Goal: Navigation & Orientation: Understand site structure

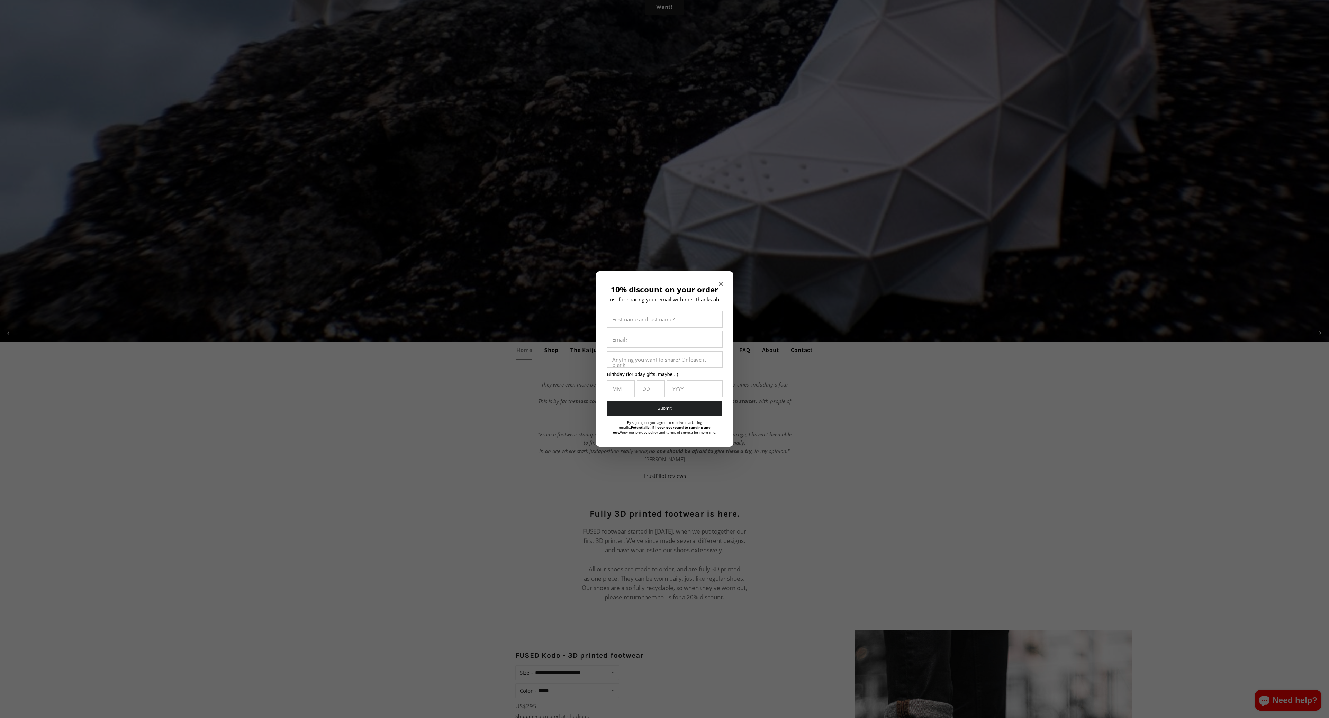
scroll to position [381, 0]
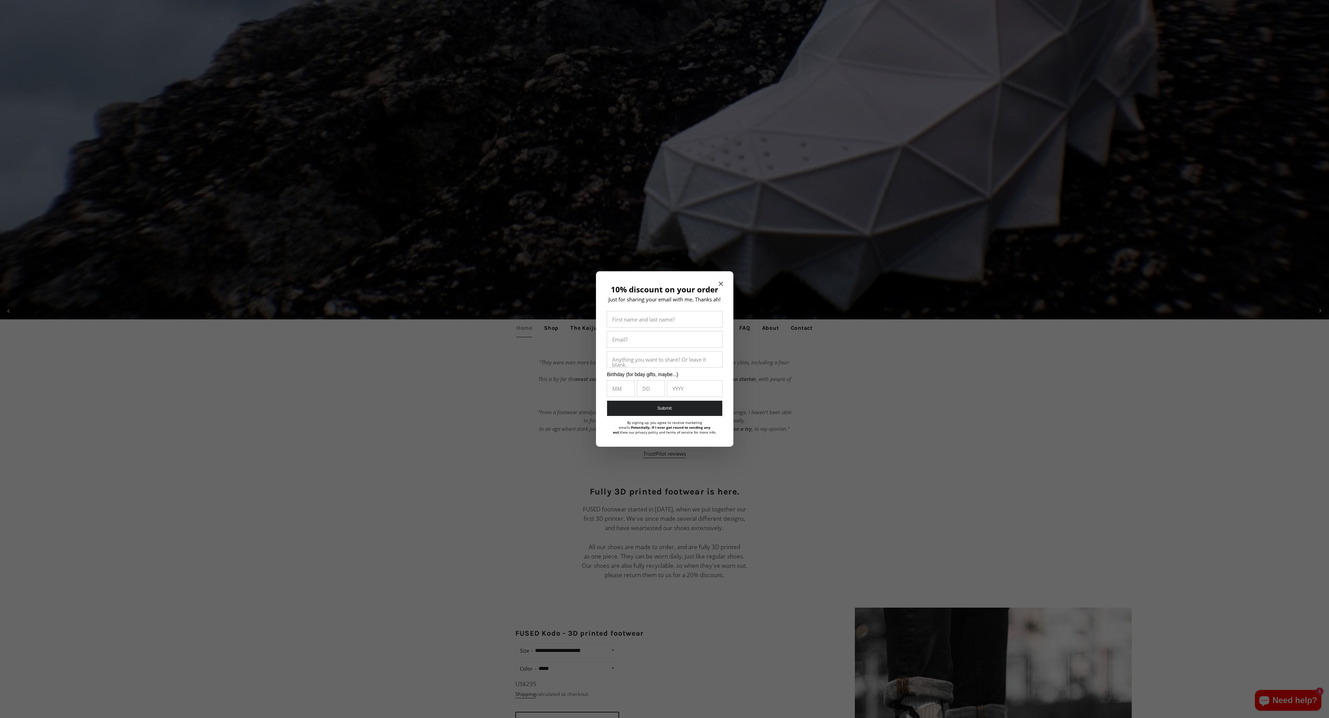
click at [720, 282] on icon "Close modal" at bounding box center [721, 284] width 4 height 4
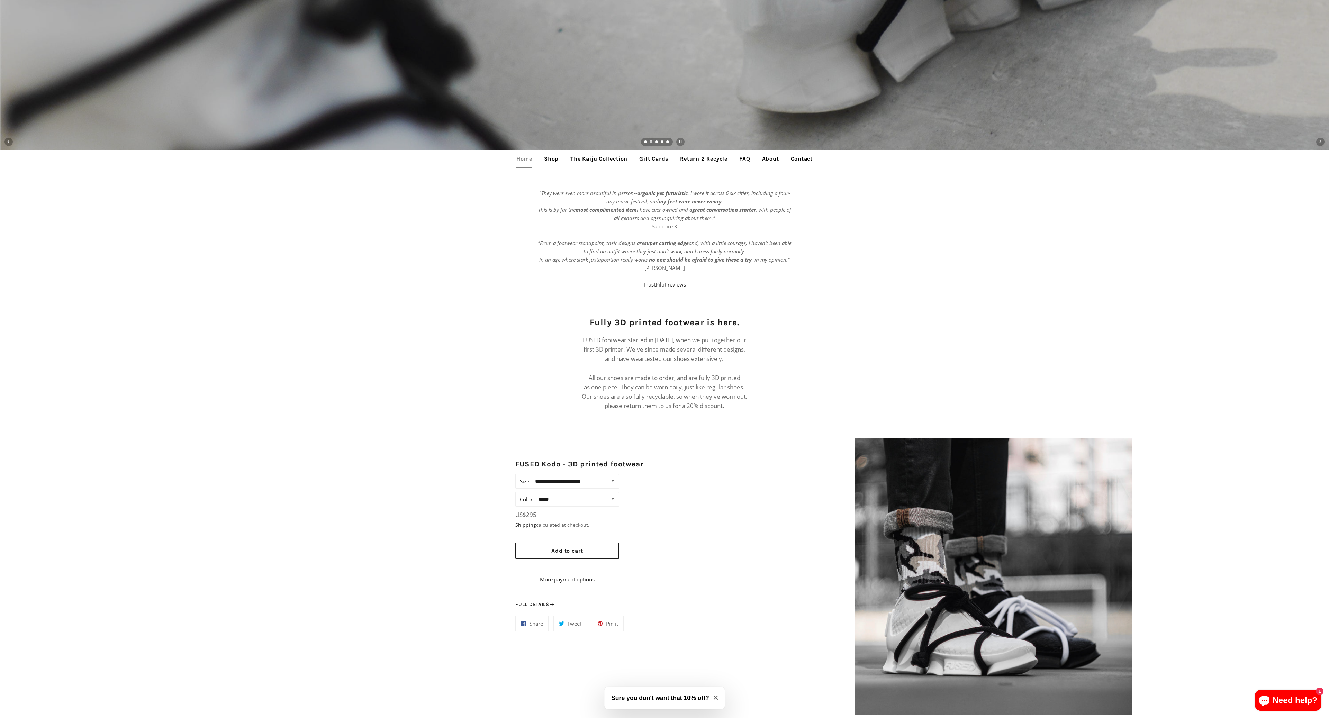
scroll to position [544, 0]
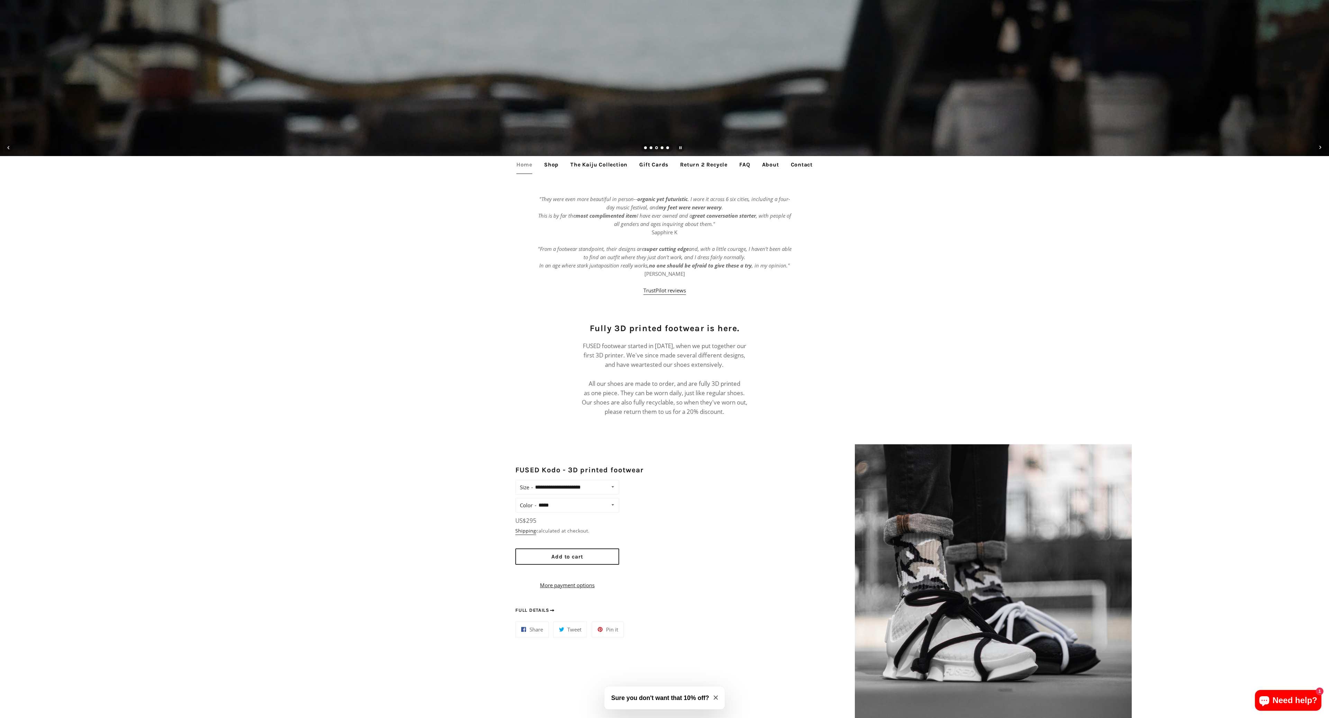
click at [763, 164] on link "About" at bounding box center [770, 164] width 27 height 17
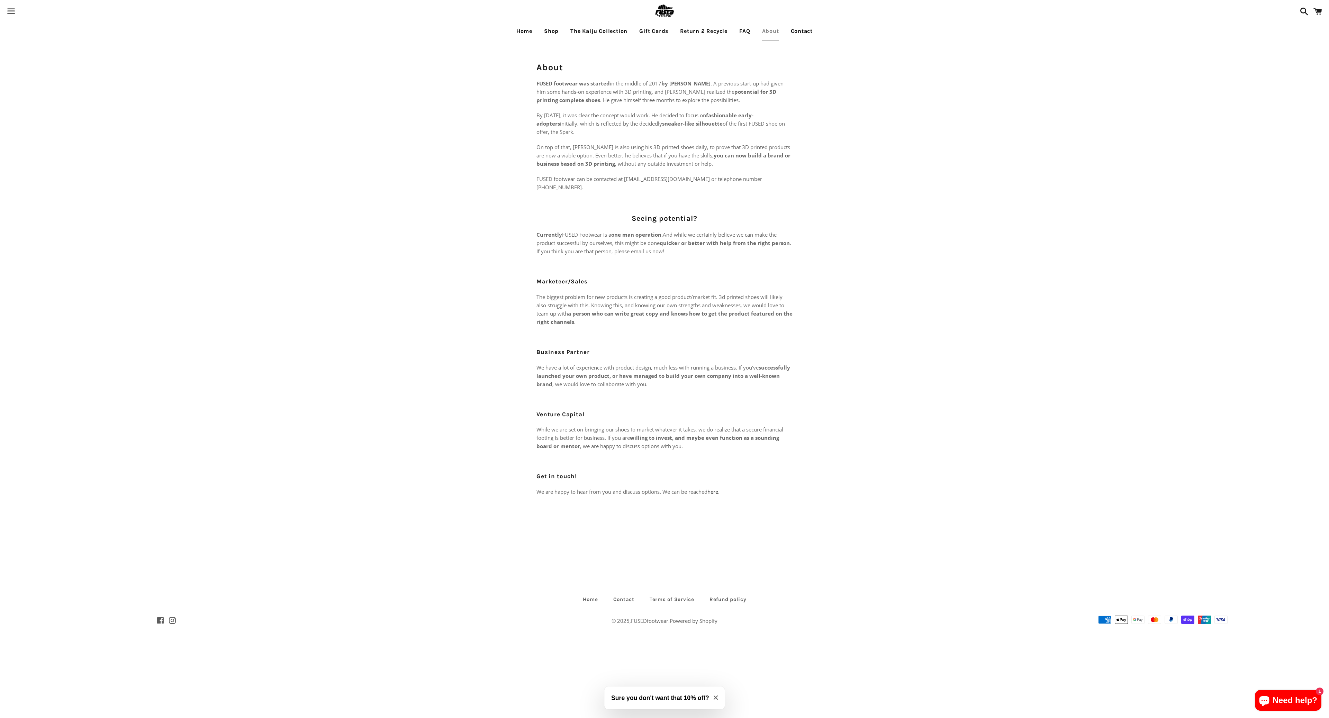
click at [745, 34] on link "FAQ" at bounding box center [744, 30] width 21 height 17
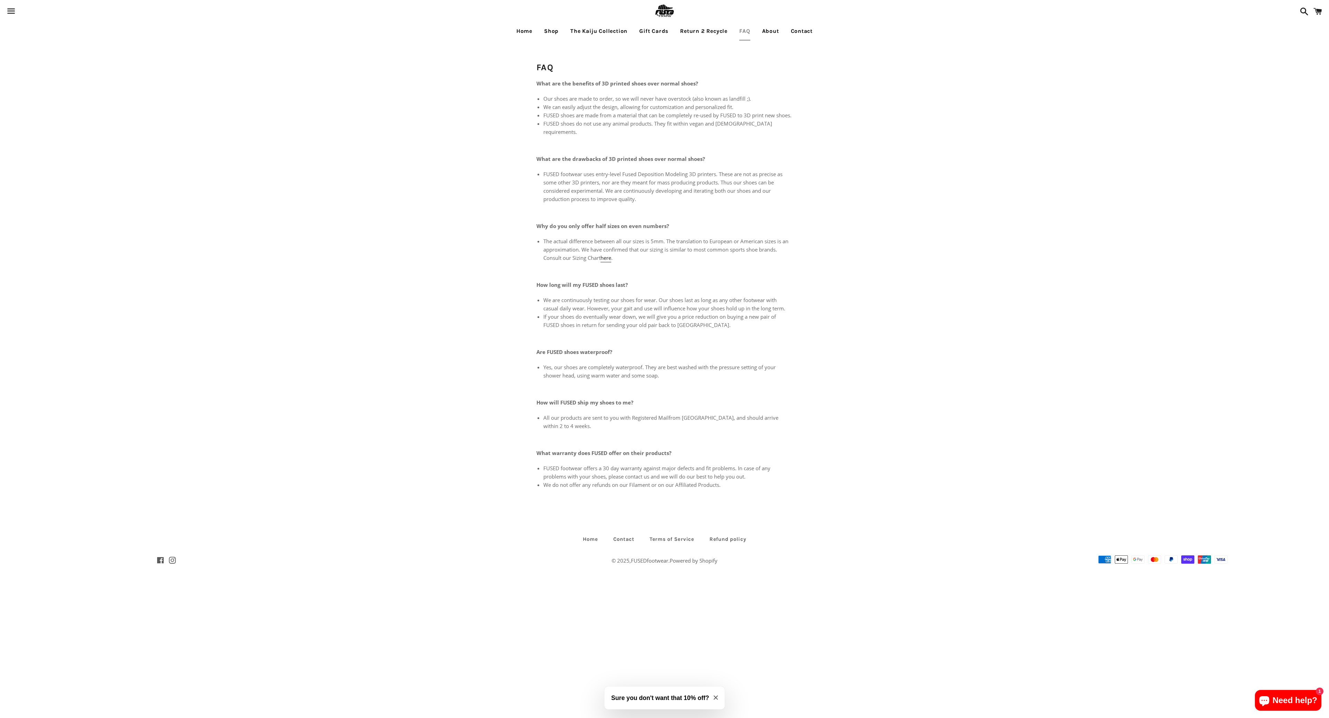
click at [696, 33] on link "Return 2 Recycle" at bounding box center [704, 30] width 58 height 17
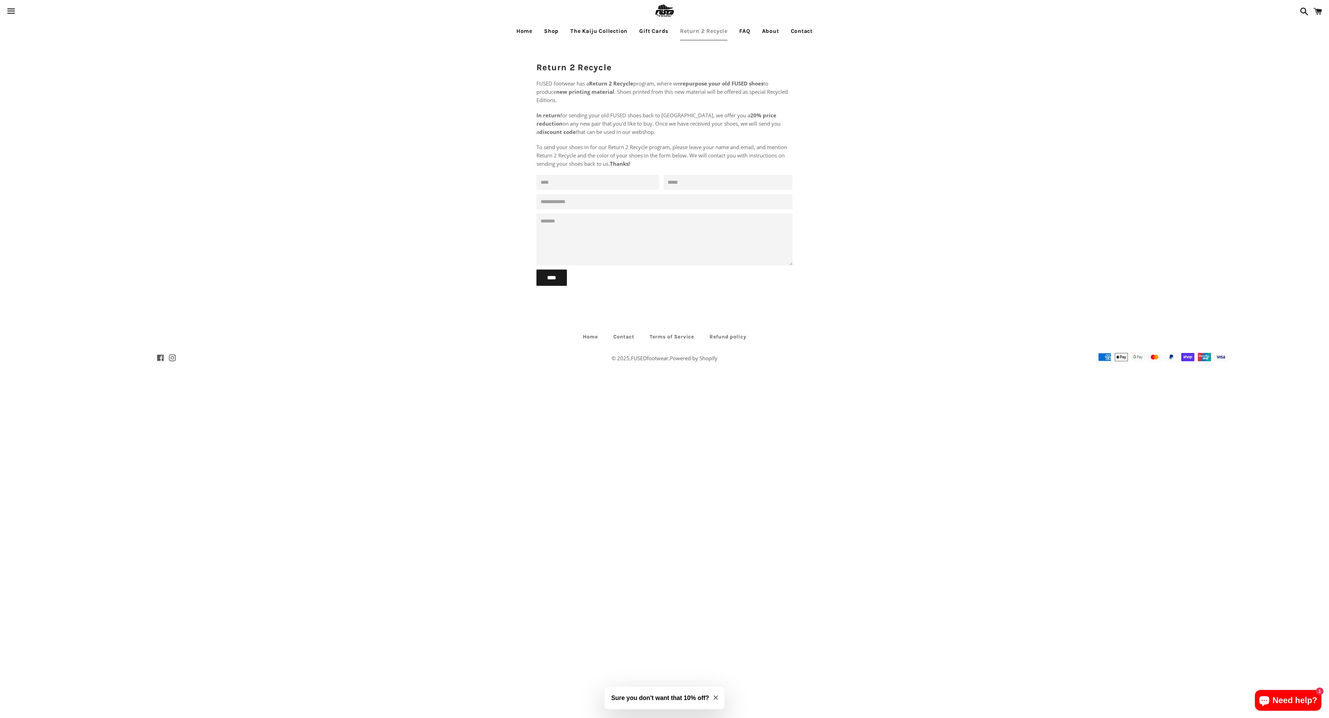
click at [526, 29] on link "Home" at bounding box center [524, 30] width 26 height 17
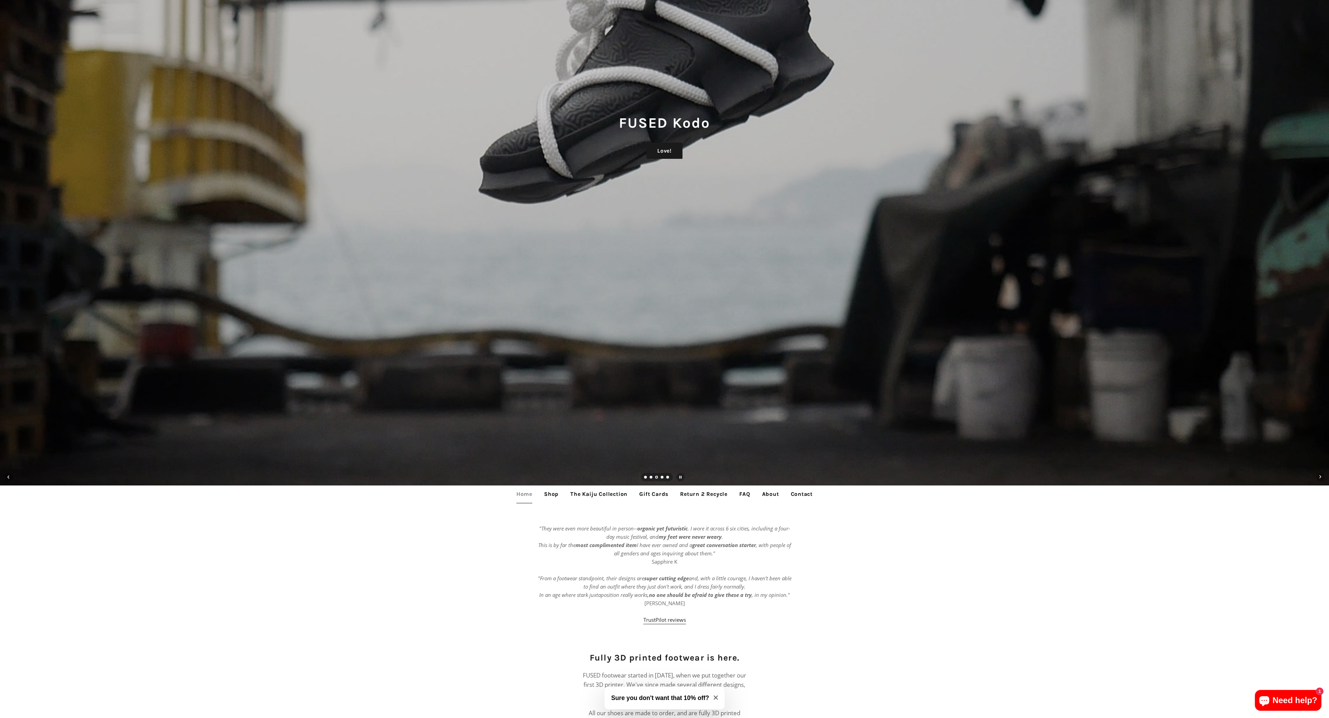
scroll to position [366, 0]
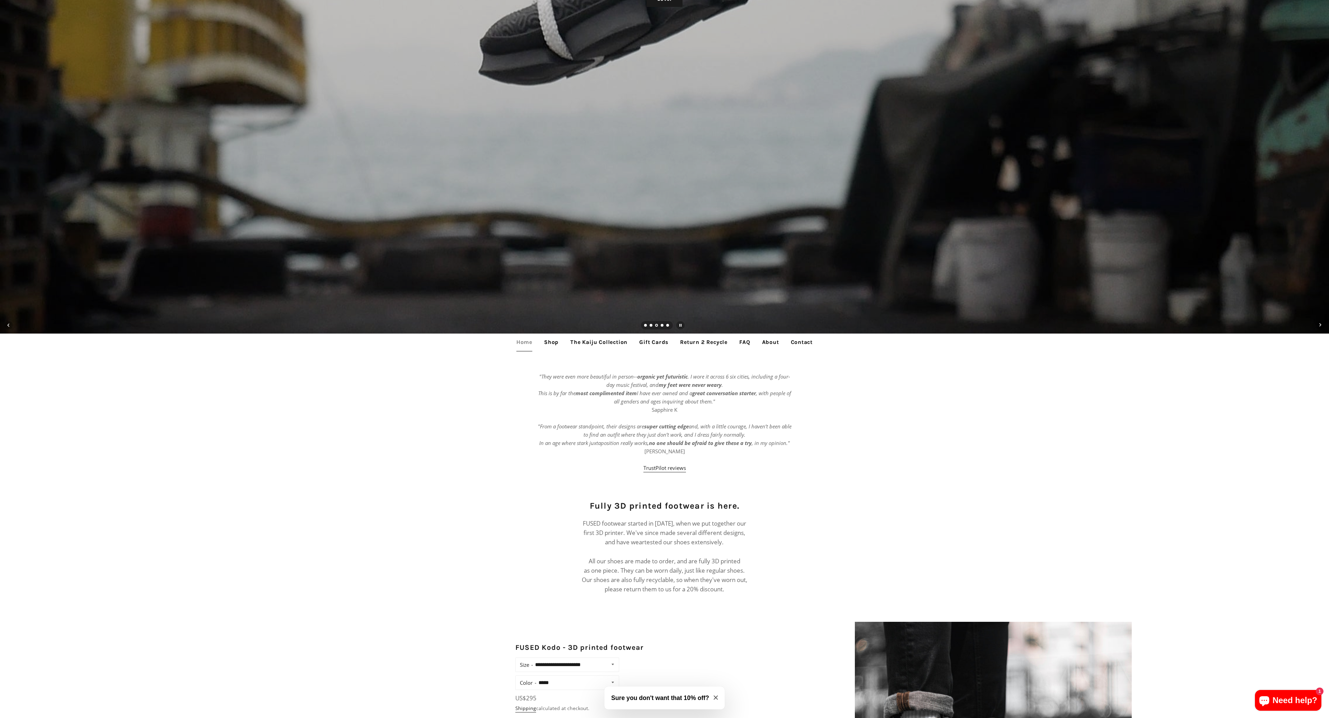
click at [771, 342] on link "About" at bounding box center [770, 342] width 27 height 17
